Goal: Transaction & Acquisition: Purchase product/service

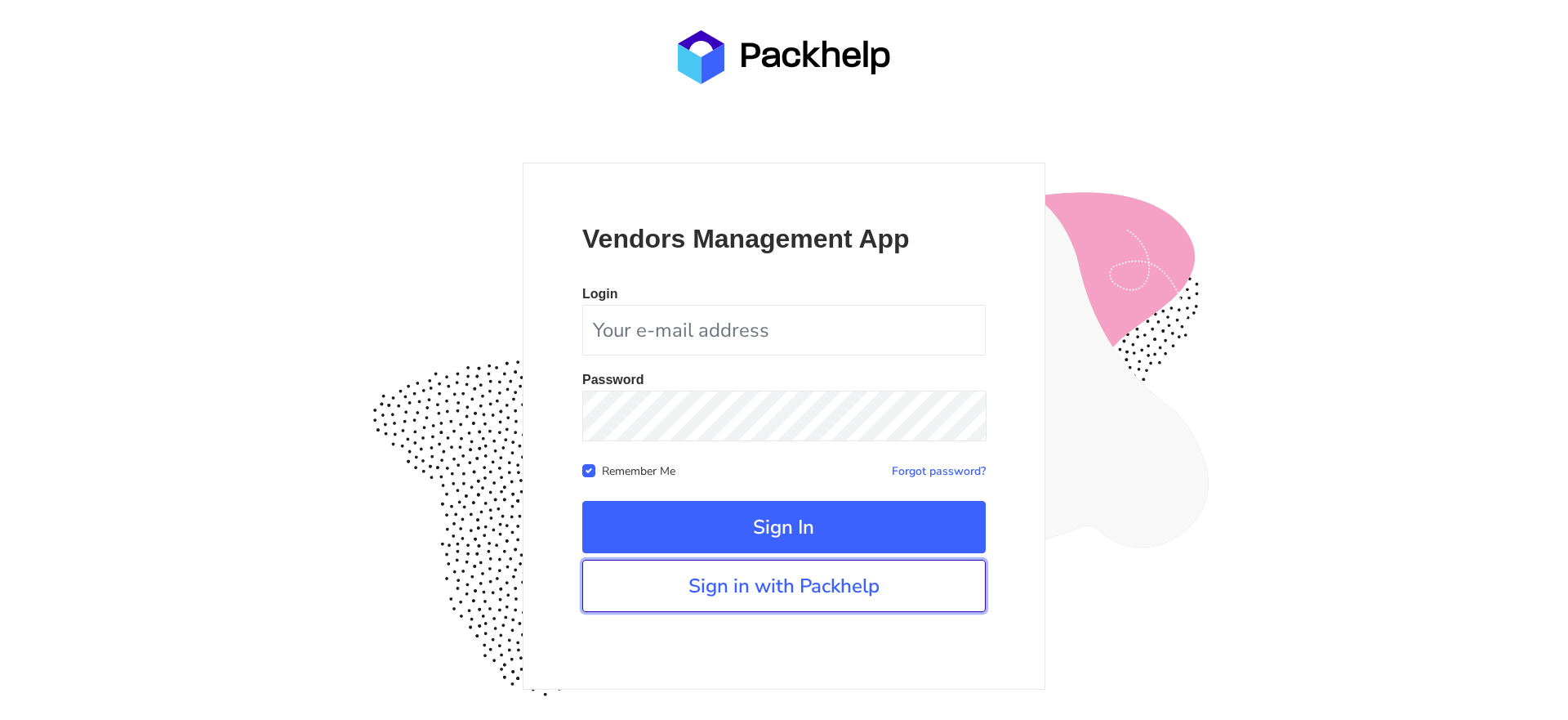
click at [925, 588] on link "Sign in with Packhelp" at bounding box center [784, 585] width 403 height 52
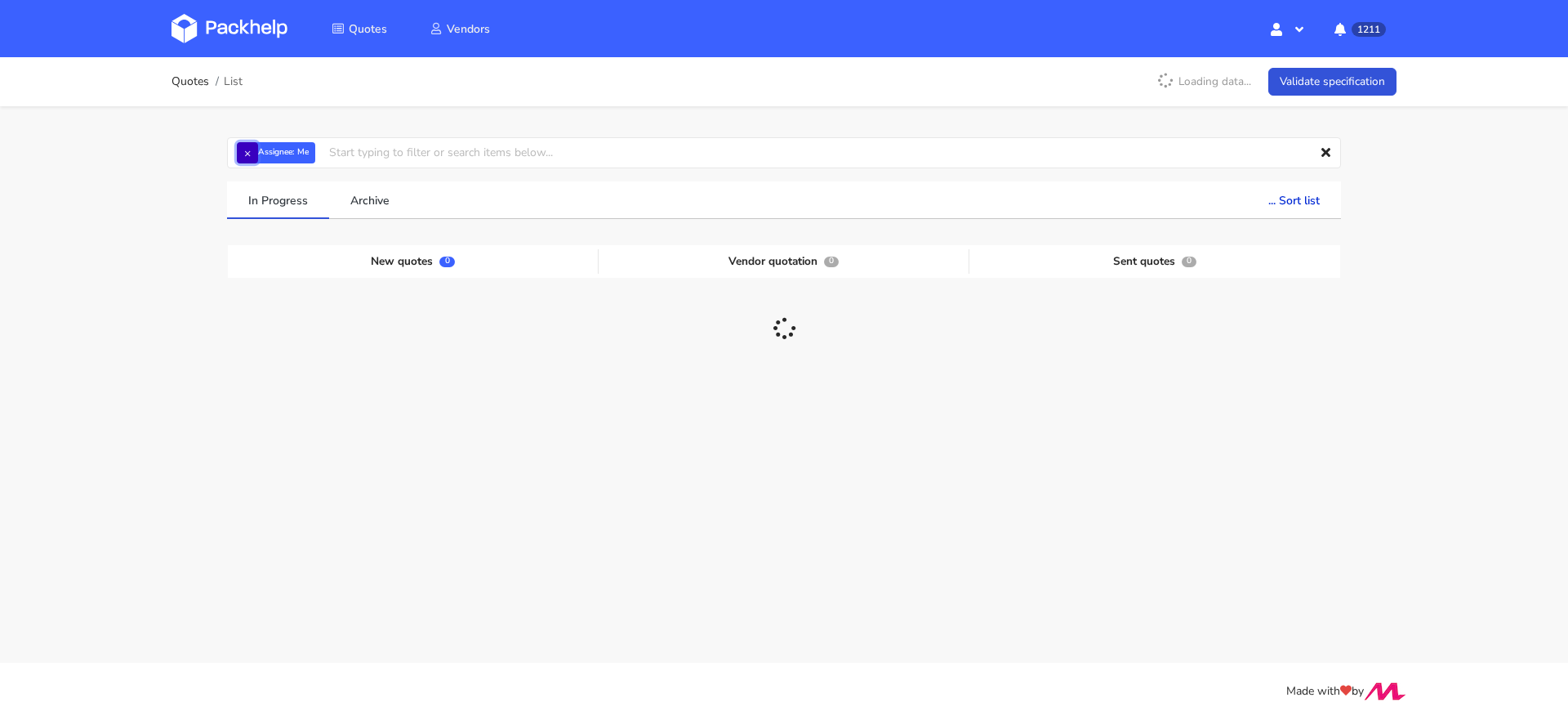
click at [252, 158] on button "×" at bounding box center [248, 153] width 22 height 22
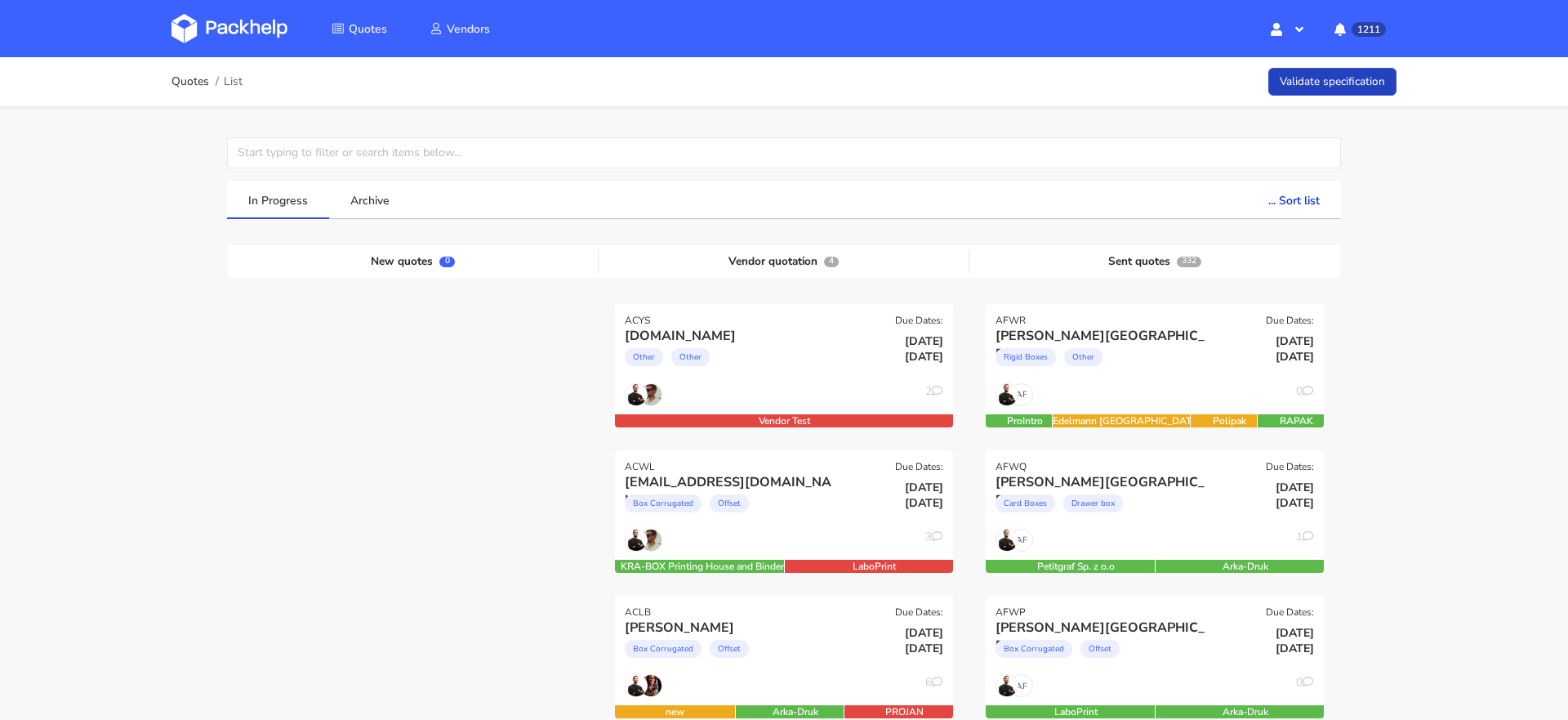
click at [1357, 82] on link "Validate specification" at bounding box center [1332, 82] width 128 height 29
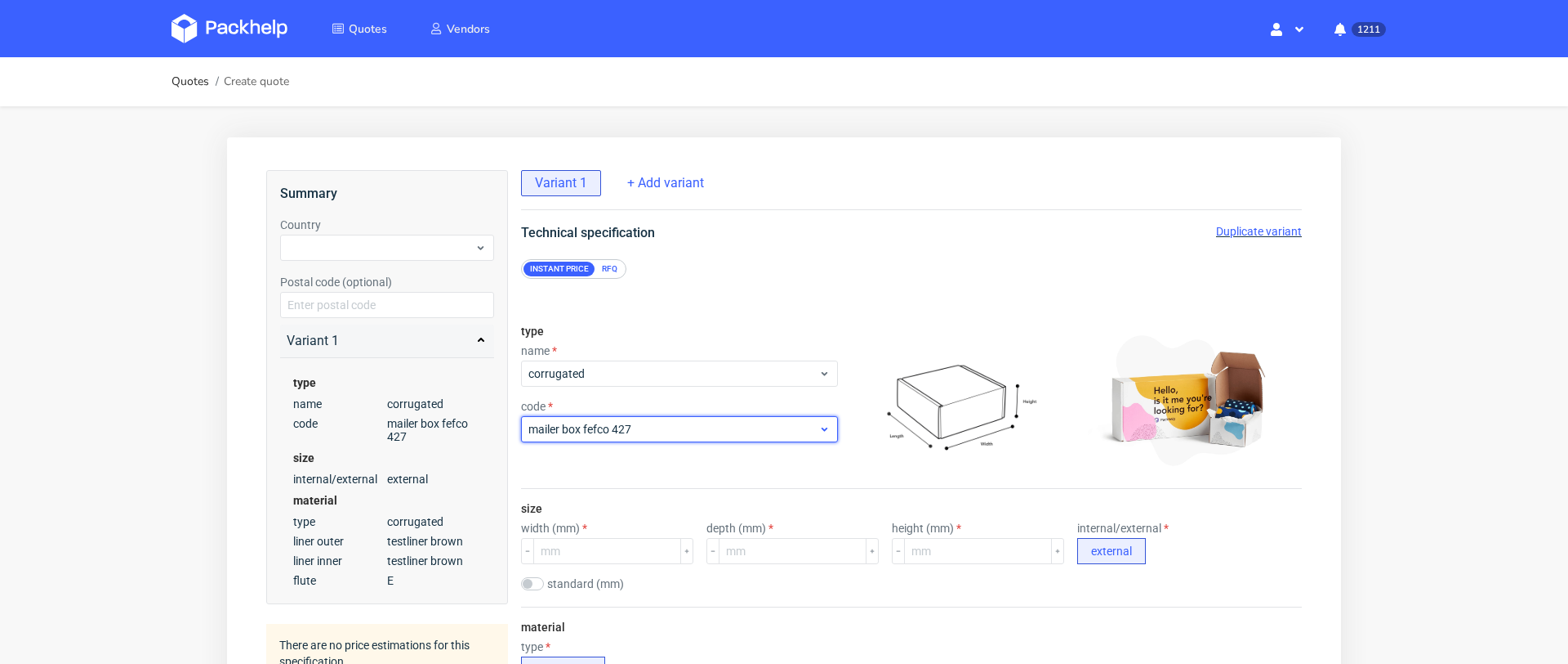
click at [710, 435] on span "mailer box fefco 427" at bounding box center [674, 429] width 290 height 17
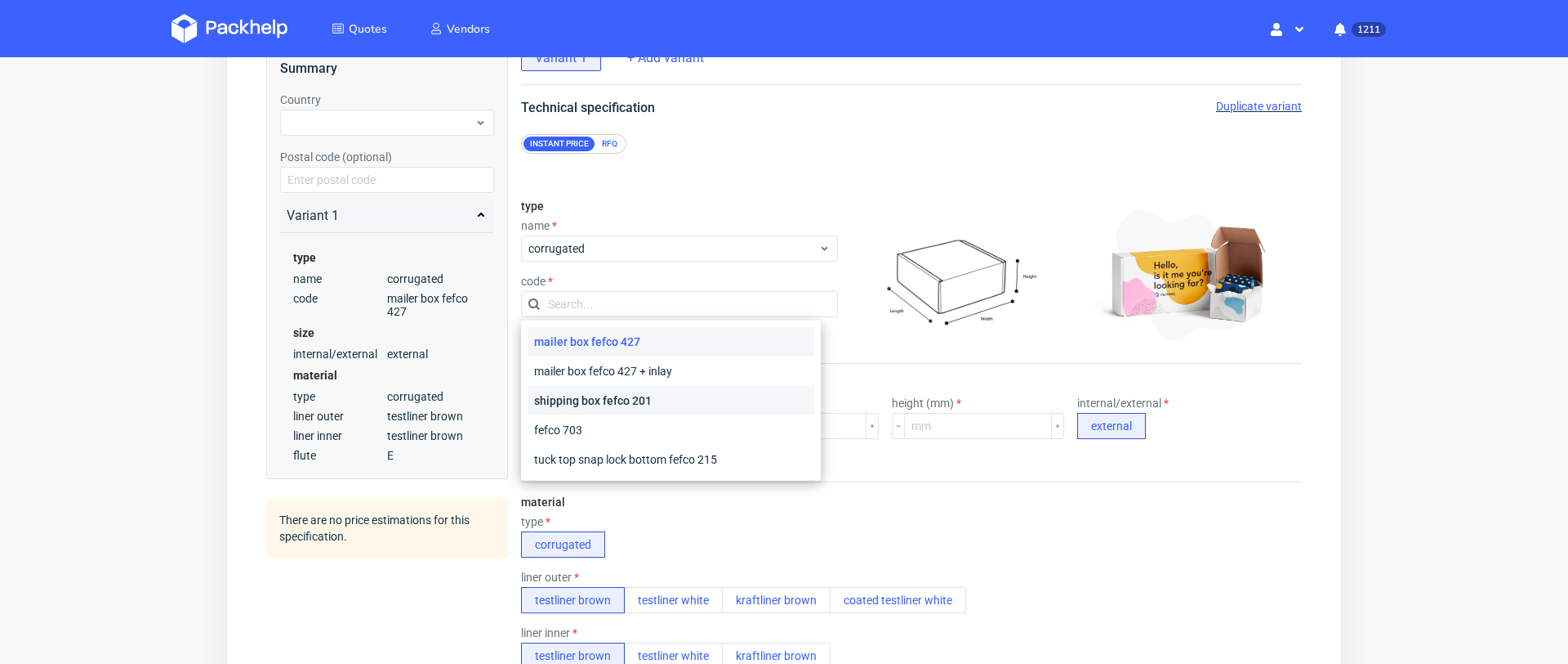
scroll to position [128, 0]
click at [698, 406] on div "shipping box fefco 201" at bounding box center [671, 398] width 287 height 30
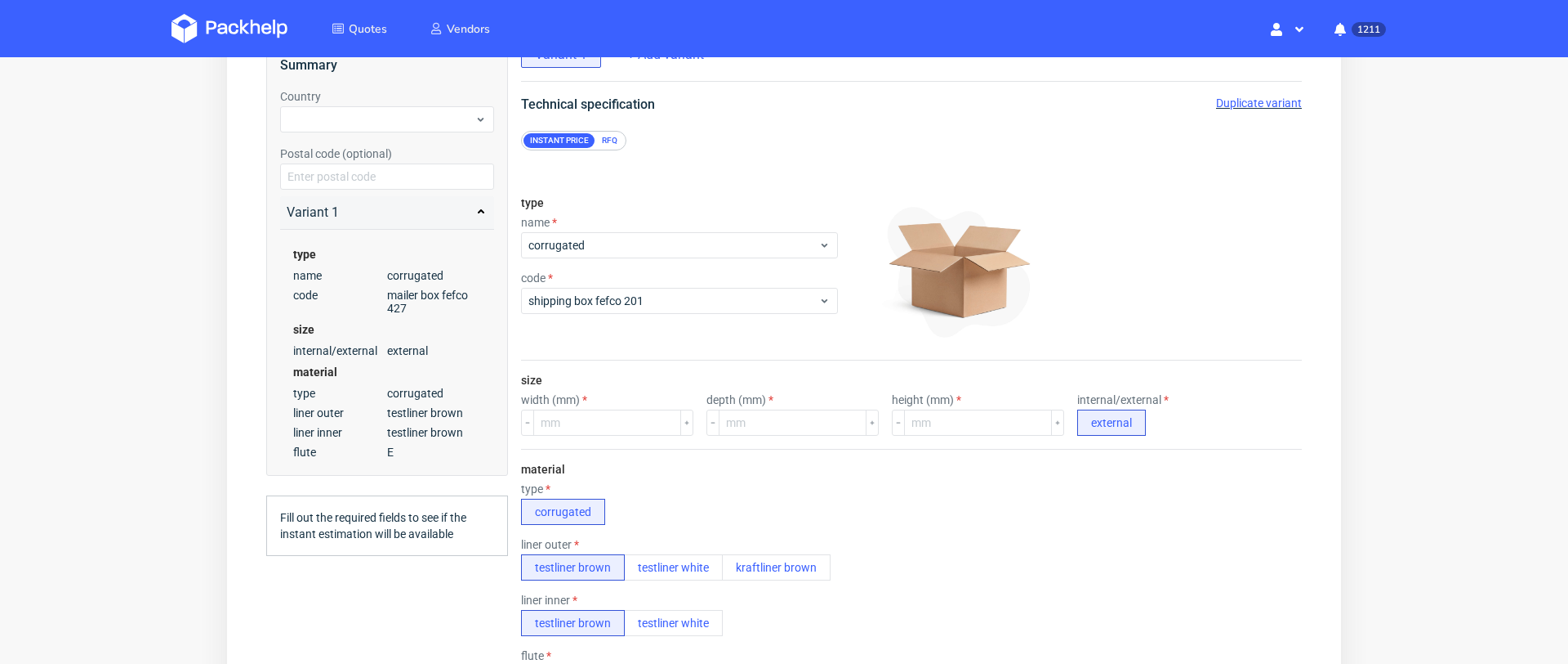
scroll to position [4, 0]
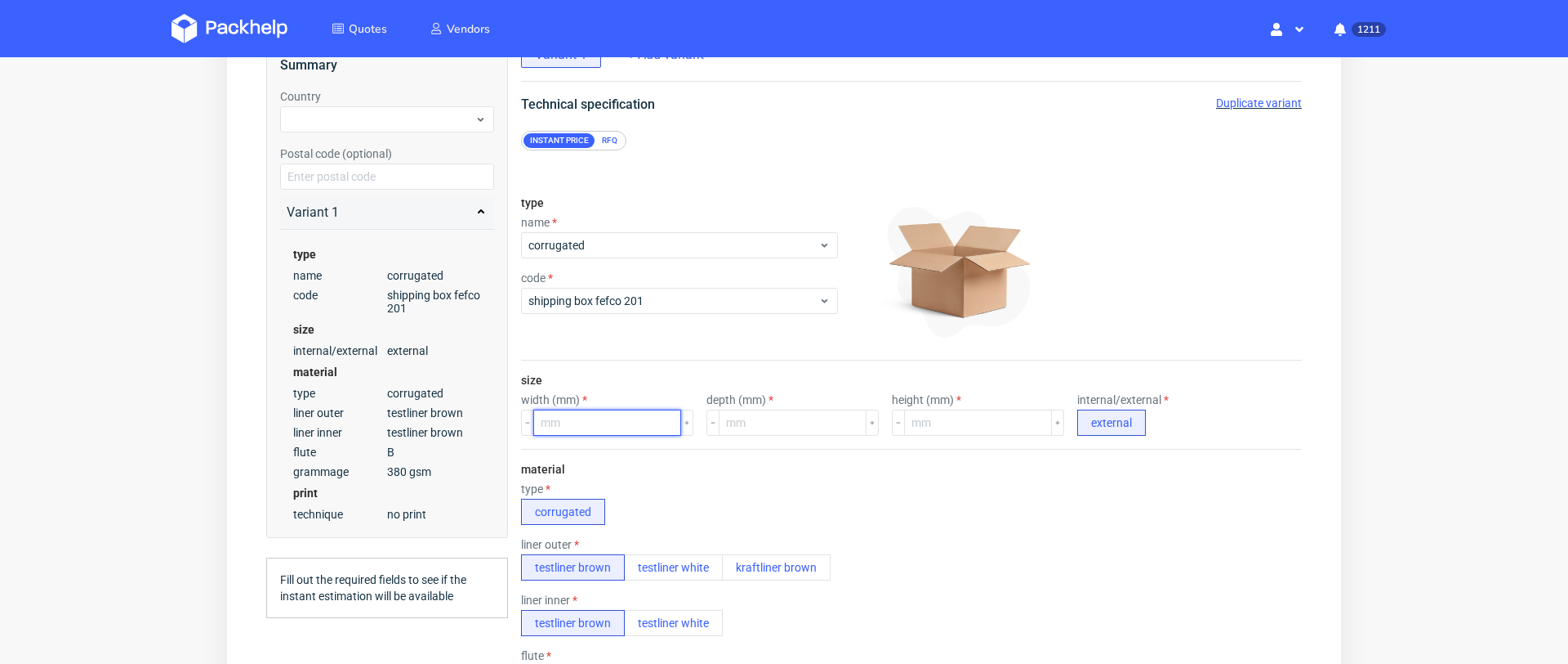
click at [606, 424] on input "number" at bounding box center [607, 422] width 148 height 27
type input "350"
type input "250"
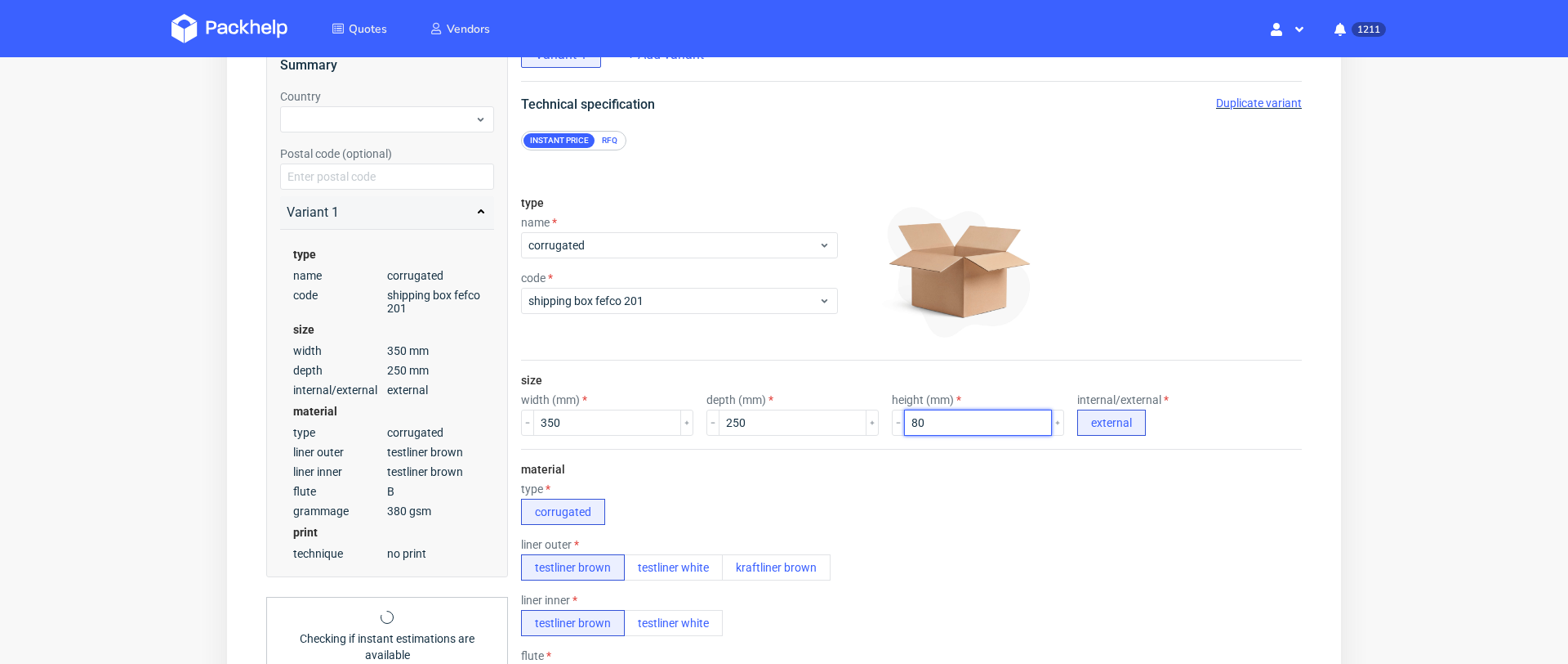
type input "80"
click at [980, 538] on div "liner outer testliner brown testliner white kraftliner brown" at bounding box center [911, 558] width 781 height 42
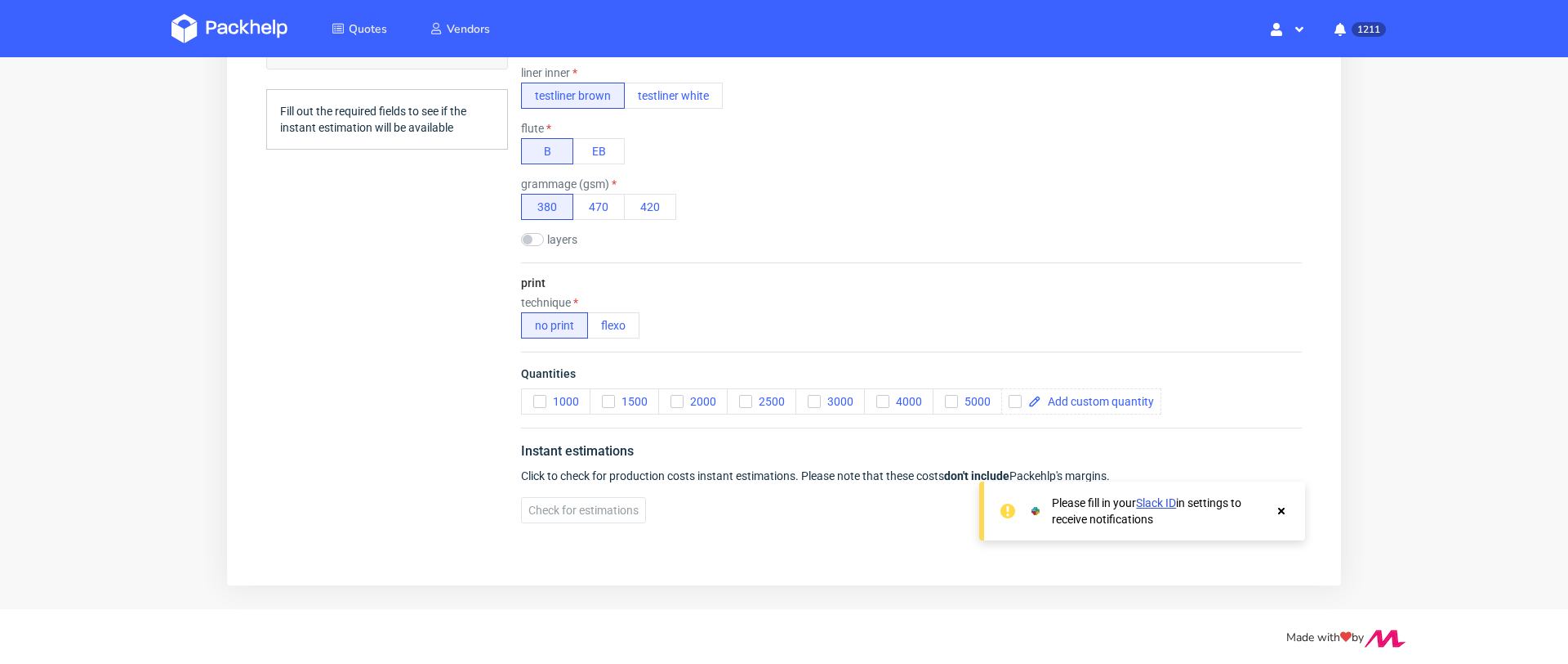
scroll to position [658, 0]
click at [611, 311] on button "flexo" at bounding box center [613, 323] width 52 height 27
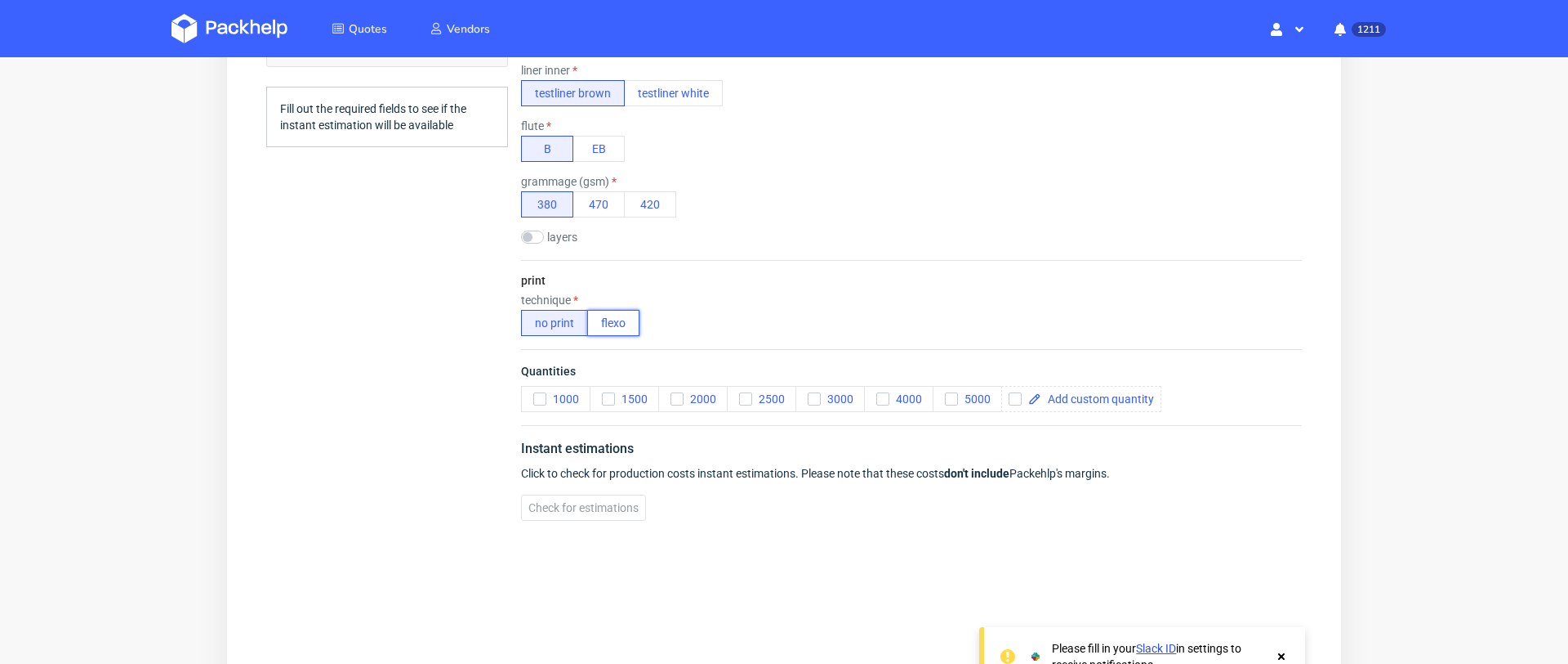
scroll to position [3, 0]
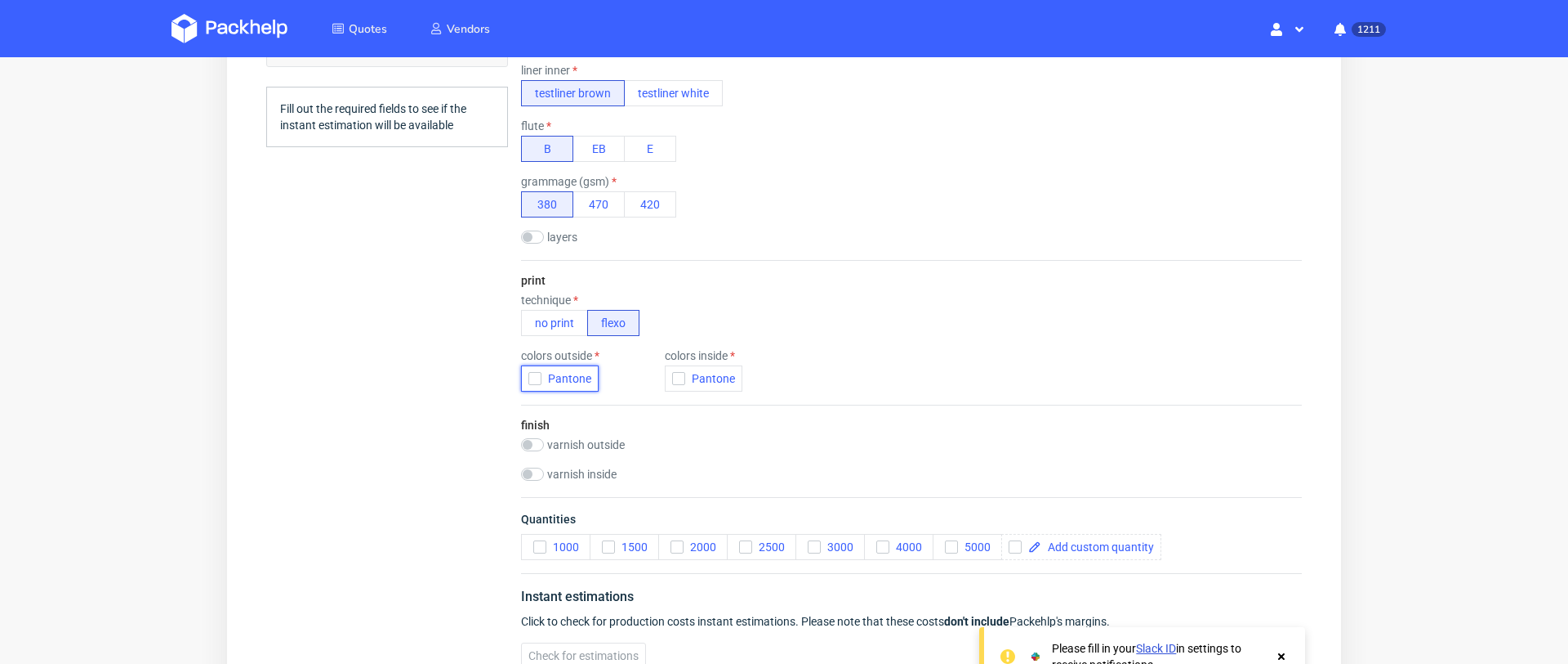
click at [532, 373] on icon "button" at bounding box center [535, 379] width 12 height 12
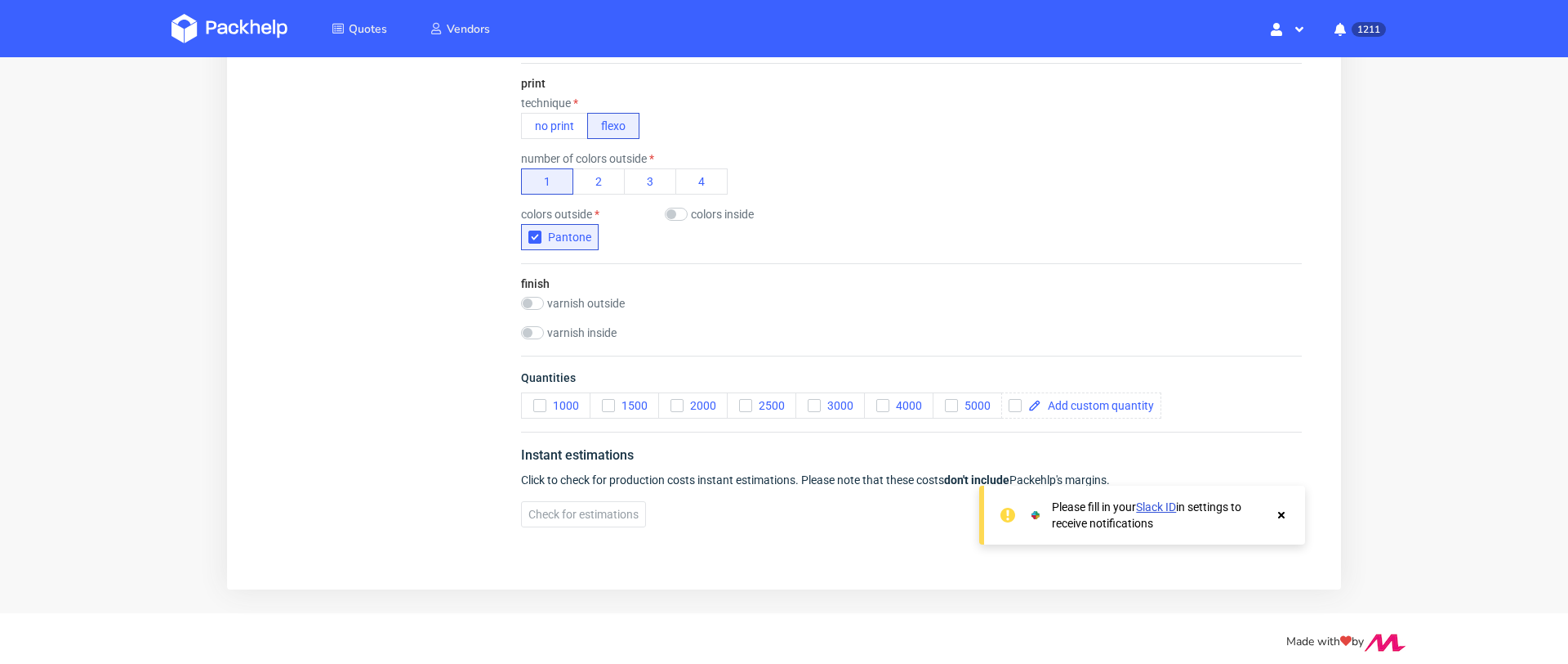
scroll to position [857, 0]
click at [1099, 398] on span at bounding box center [1098, 404] width 112 height 12
checkbox input "true"
click at [1211, 398] on div "Quantities 1000 1500 2000 2500 3000 4000 5000 2400" at bounding box center [911, 391] width 781 height 76
click at [1284, 508] on icon at bounding box center [1281, 512] width 15 height 13
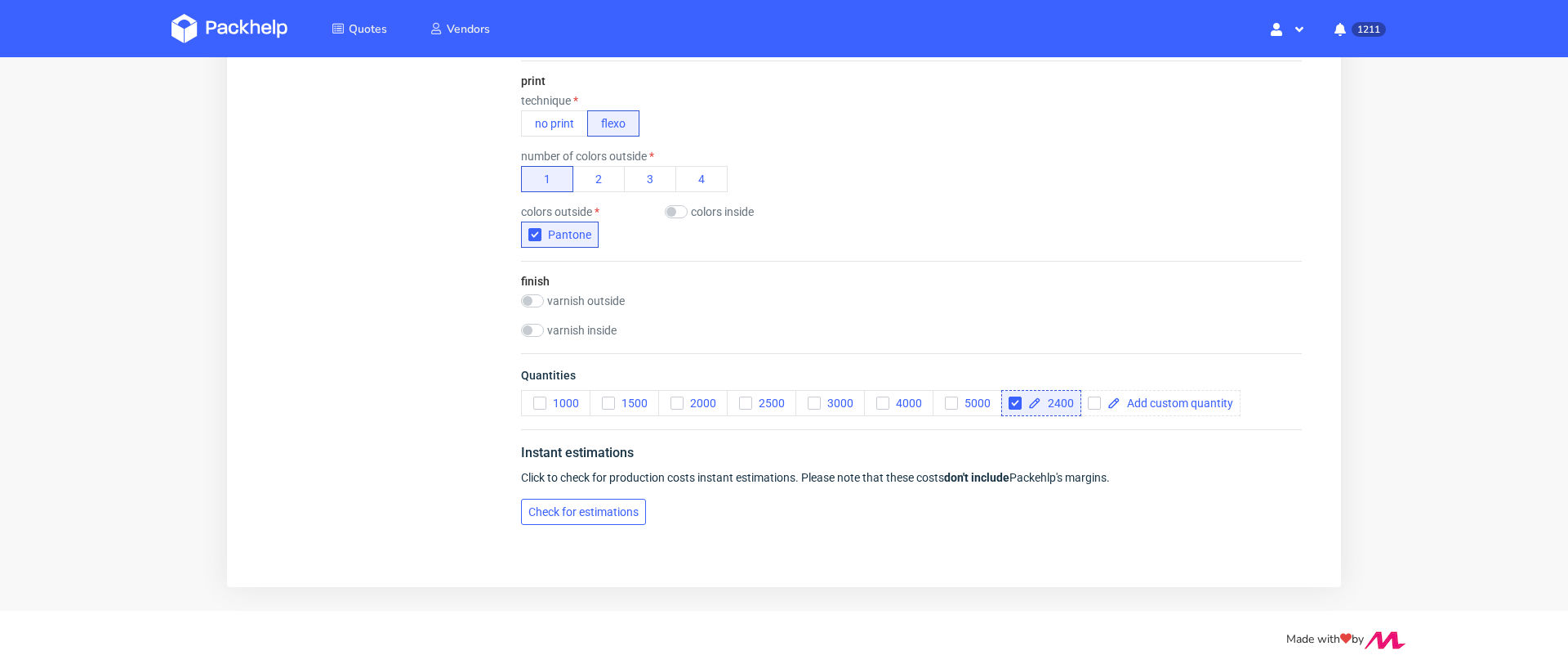
click at [540, 506] on span "Check for estimations" at bounding box center [584, 512] width 110 height 12
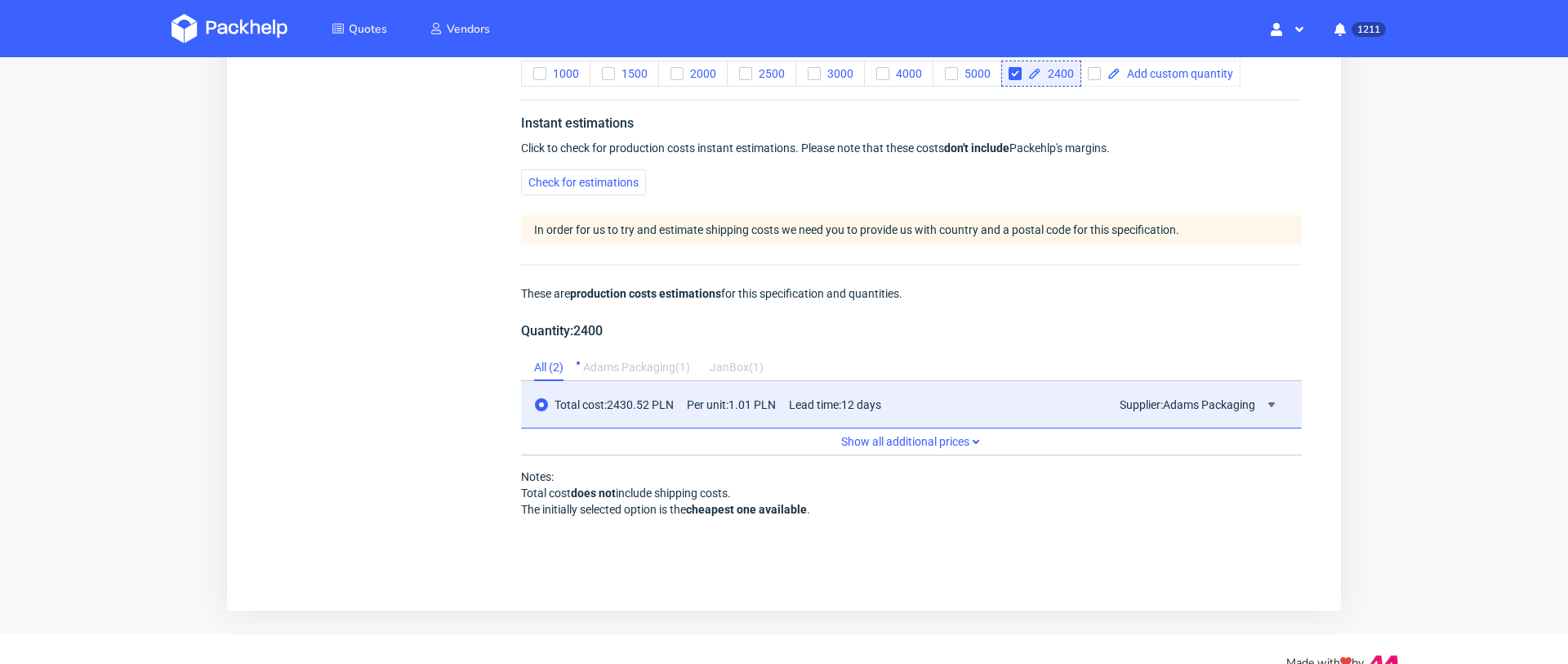
scroll to position [1215, 0]
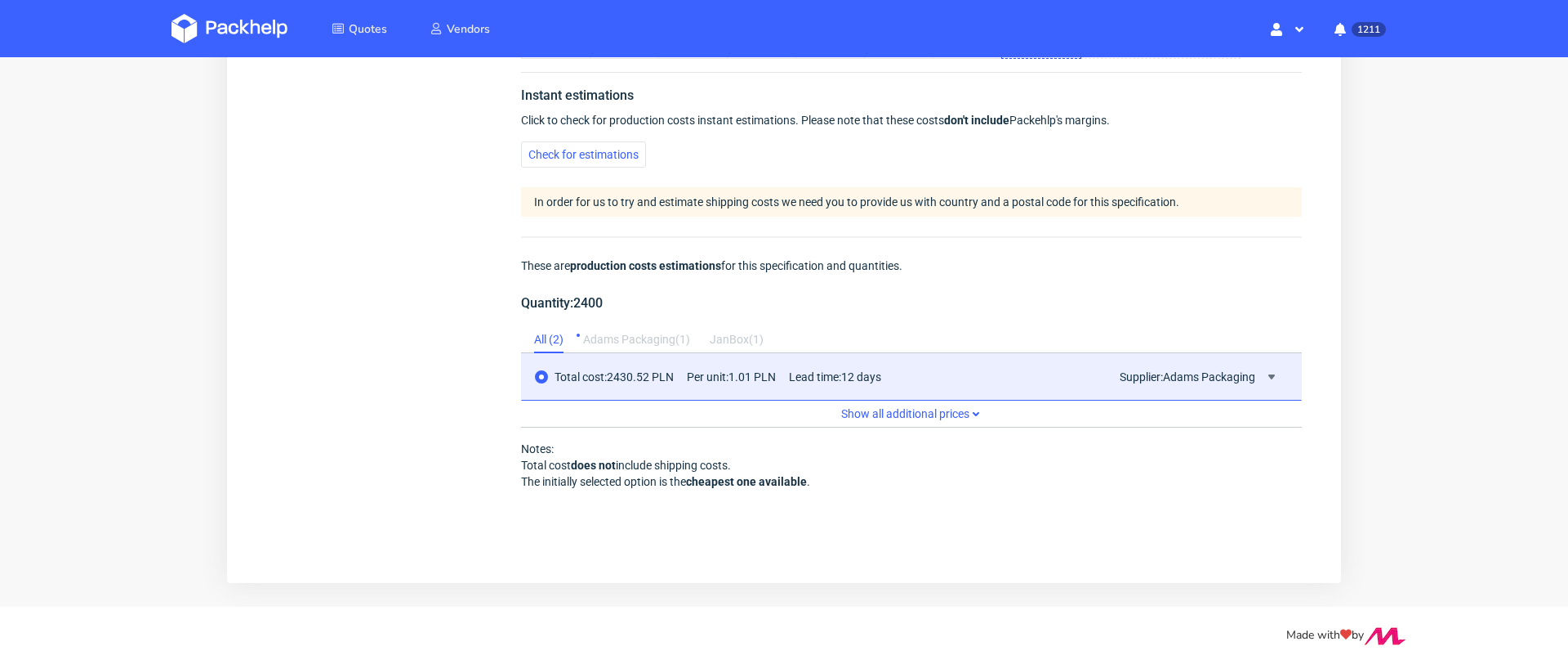
click at [620, 331] on div "[PERSON_NAME] Packaging ( 1 )" at bounding box center [636, 339] width 107 height 27
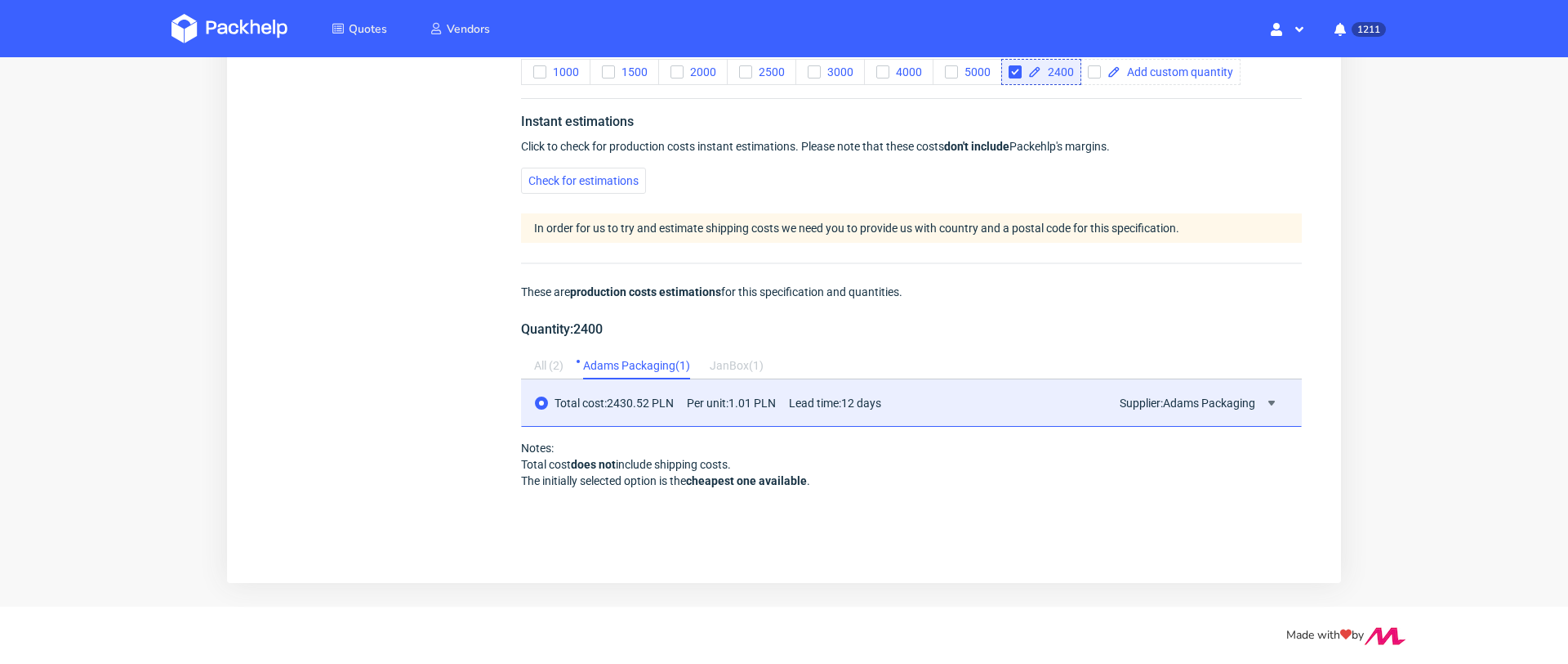
click at [736, 360] on div "JanBox ( 1 )" at bounding box center [737, 366] width 54 height 27
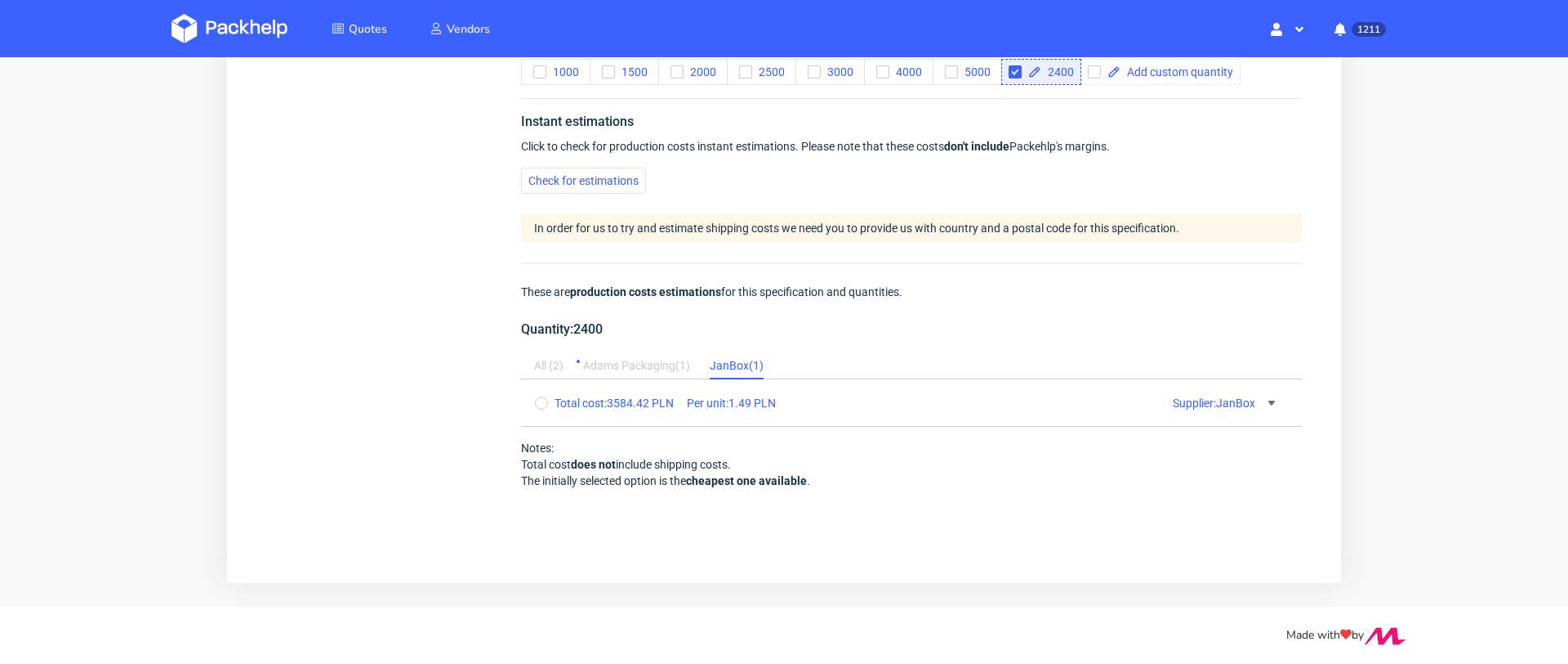
click at [631, 364] on div "[PERSON_NAME] Packaging ( 1 )" at bounding box center [636, 366] width 107 height 27
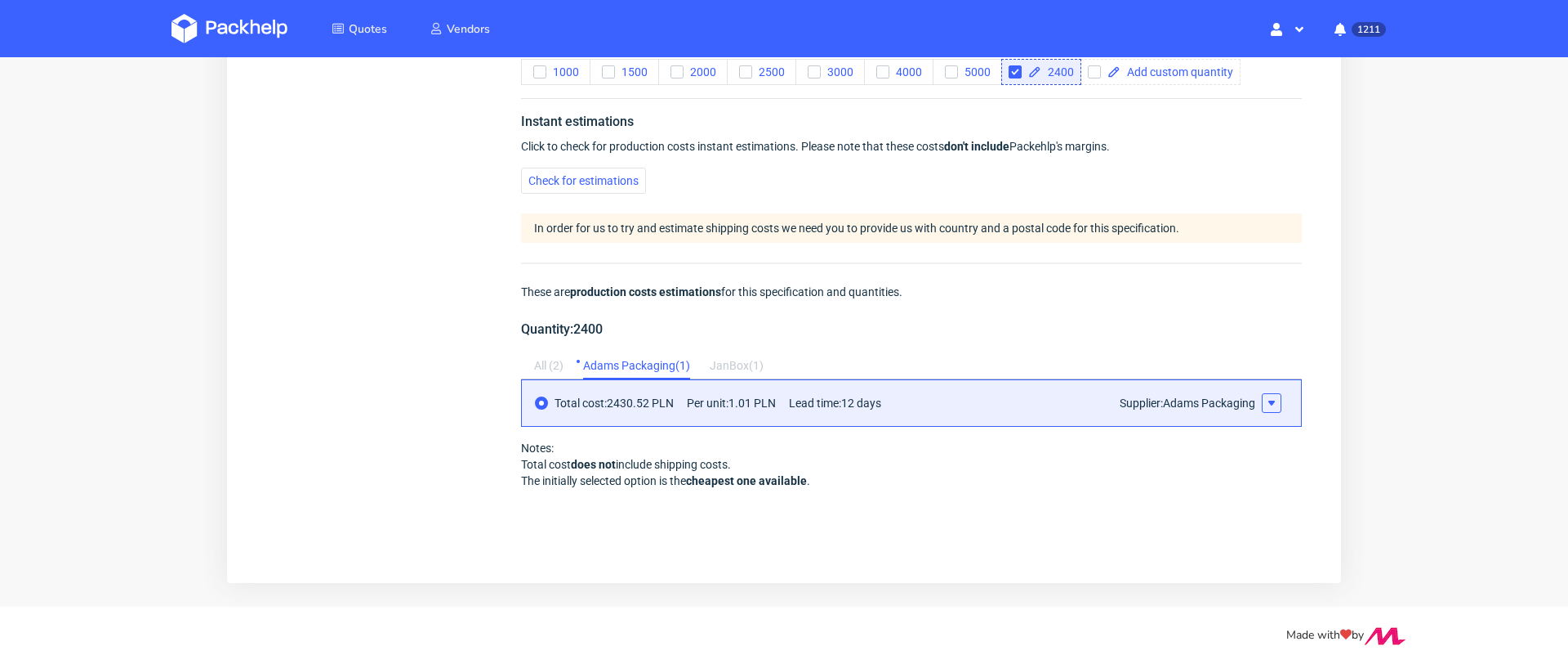
click at [1265, 401] on icon at bounding box center [1271, 403] width 13 height 13
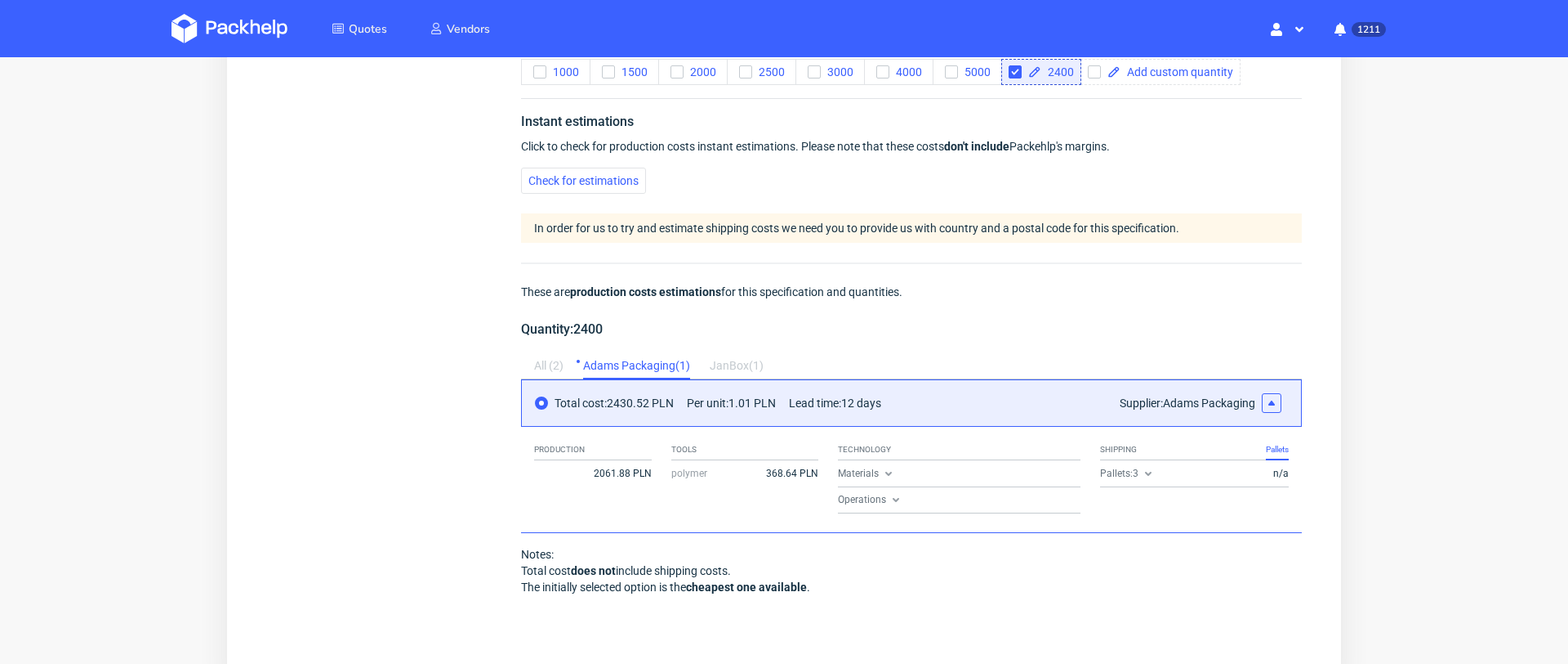
click at [736, 367] on div "JanBox ( 1 )" at bounding box center [737, 366] width 54 height 27
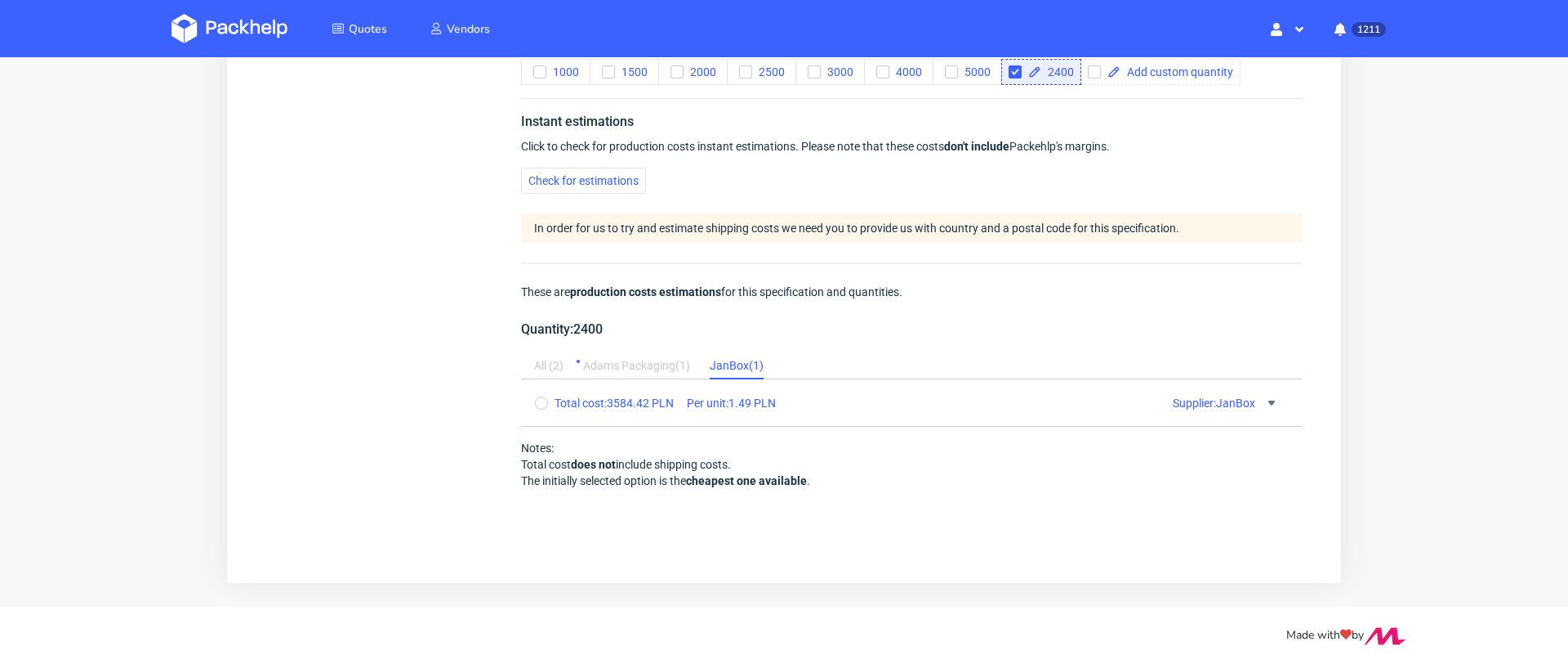
click at [641, 354] on div "[PERSON_NAME] Packaging ( 1 )" at bounding box center [636, 366] width 107 height 27
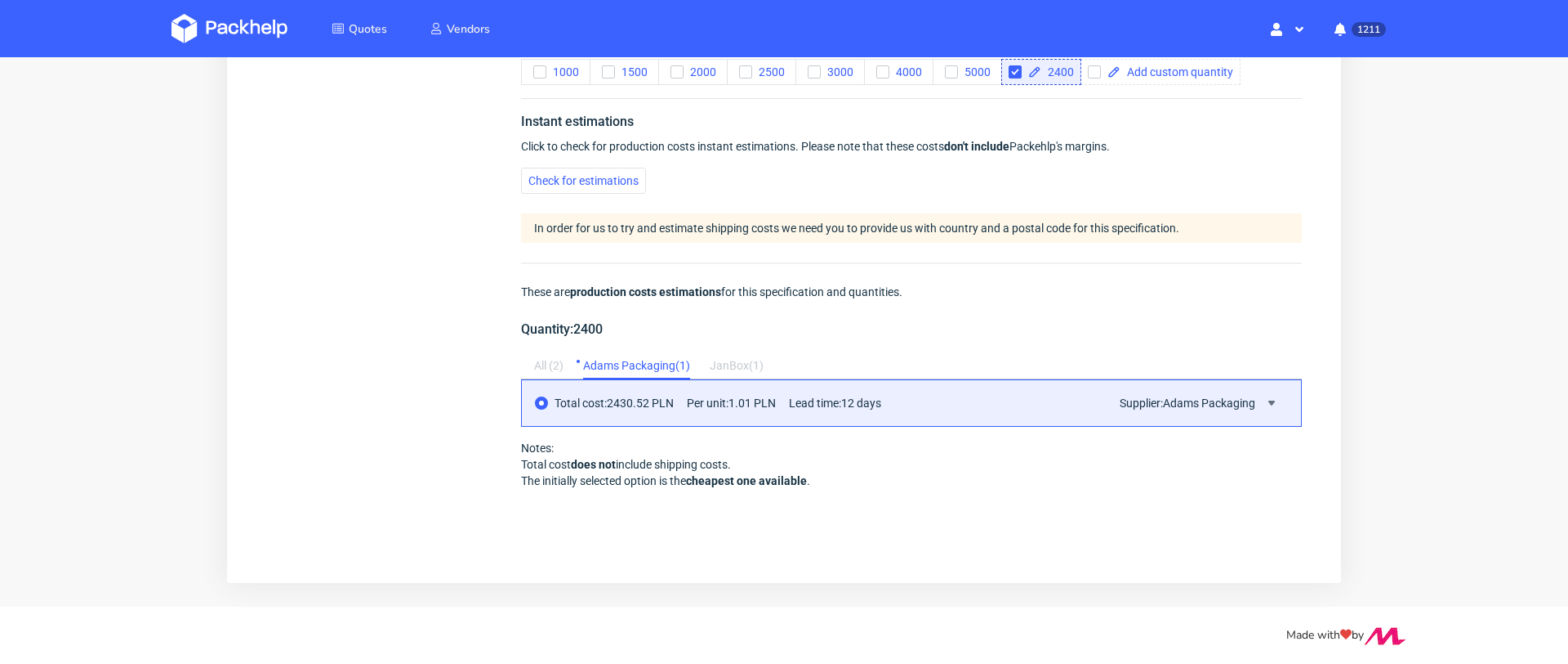
click at [1251, 410] on div "Total cost: 2430.52 PLN Per unit: 1.01 PLN Lead time: 12 days Supplier: [PERSON…" at bounding box center [911, 403] width 781 height 47
